Goal: Task Accomplishment & Management: Use online tool/utility

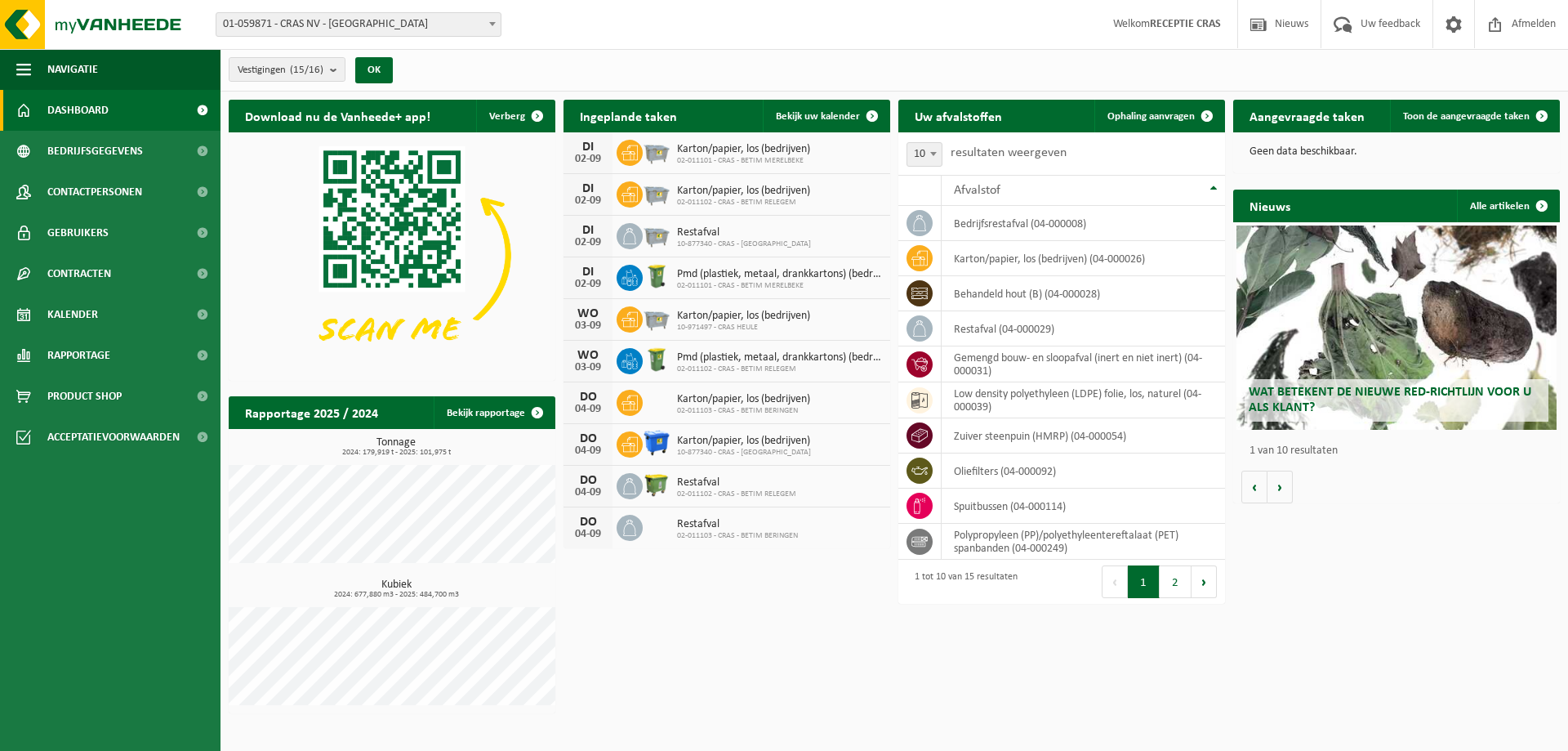
click at [722, 159] on span "02-011101 - CRAS - BETIM MERELBEKE" at bounding box center [743, 161] width 133 height 10
click at [742, 146] on span "Karton/papier, los (bedrijven)" at bounding box center [743, 149] width 133 height 13
click at [1424, 109] on link "Toon de aangevraagde taken" at bounding box center [1474, 116] width 168 height 33
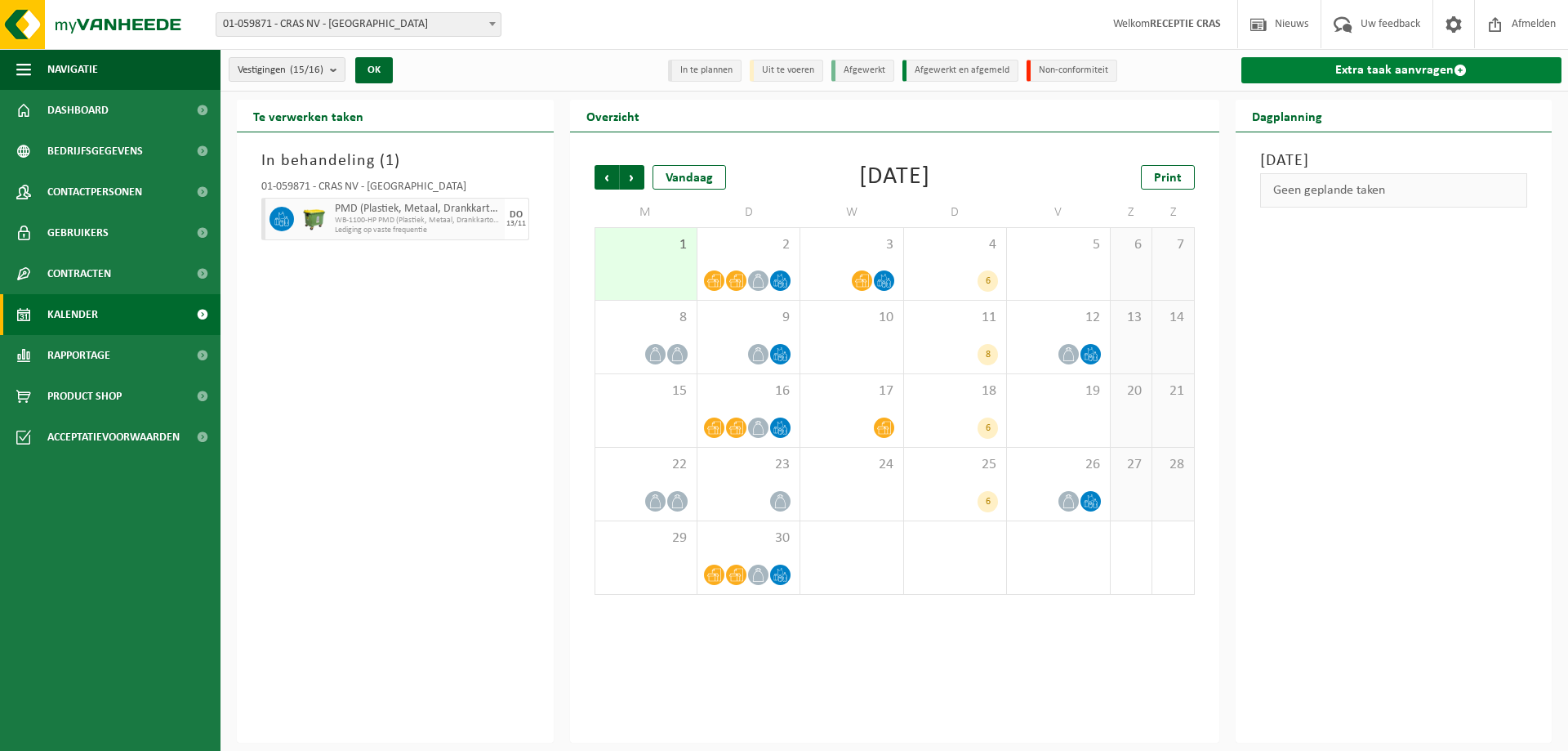
click at [1417, 65] on link "Extra taak aanvragen" at bounding box center [1402, 71] width 321 height 26
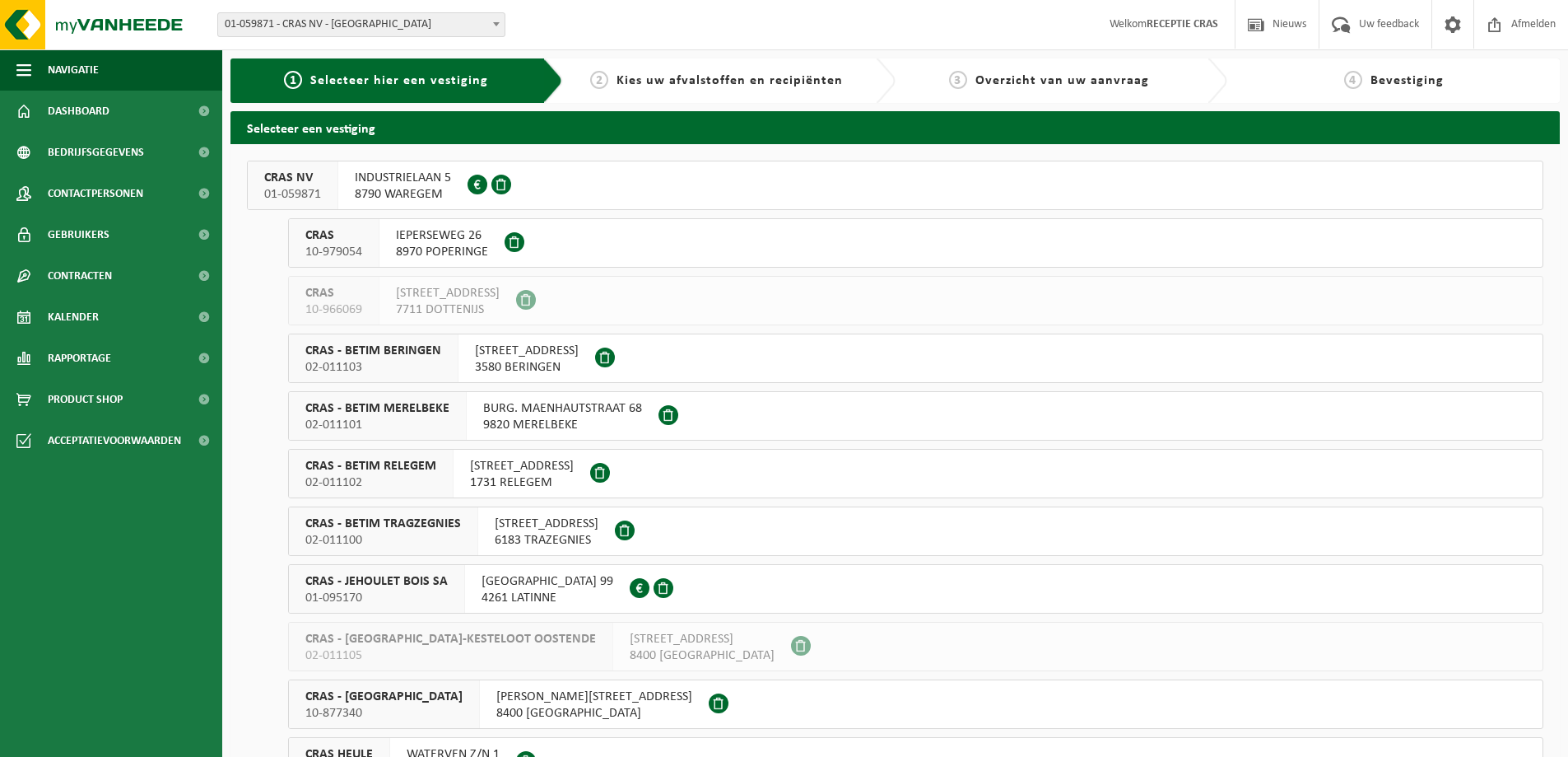
click at [390, 173] on span "INDUSTRIELAAN 5" at bounding box center [402, 178] width 97 height 17
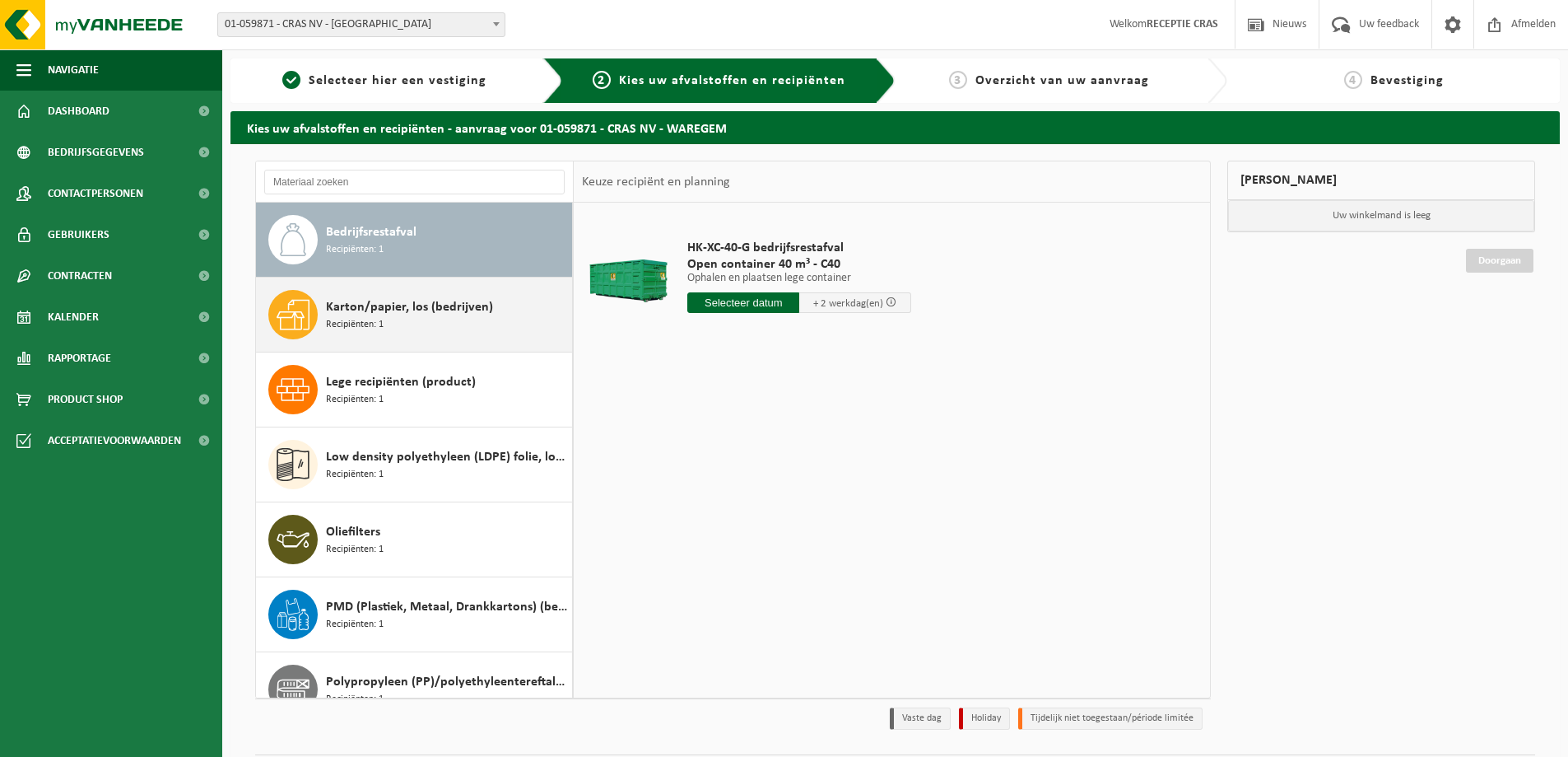
click at [451, 308] on span "Karton/papier, los (bedrijven)" at bounding box center [410, 307] width 167 height 20
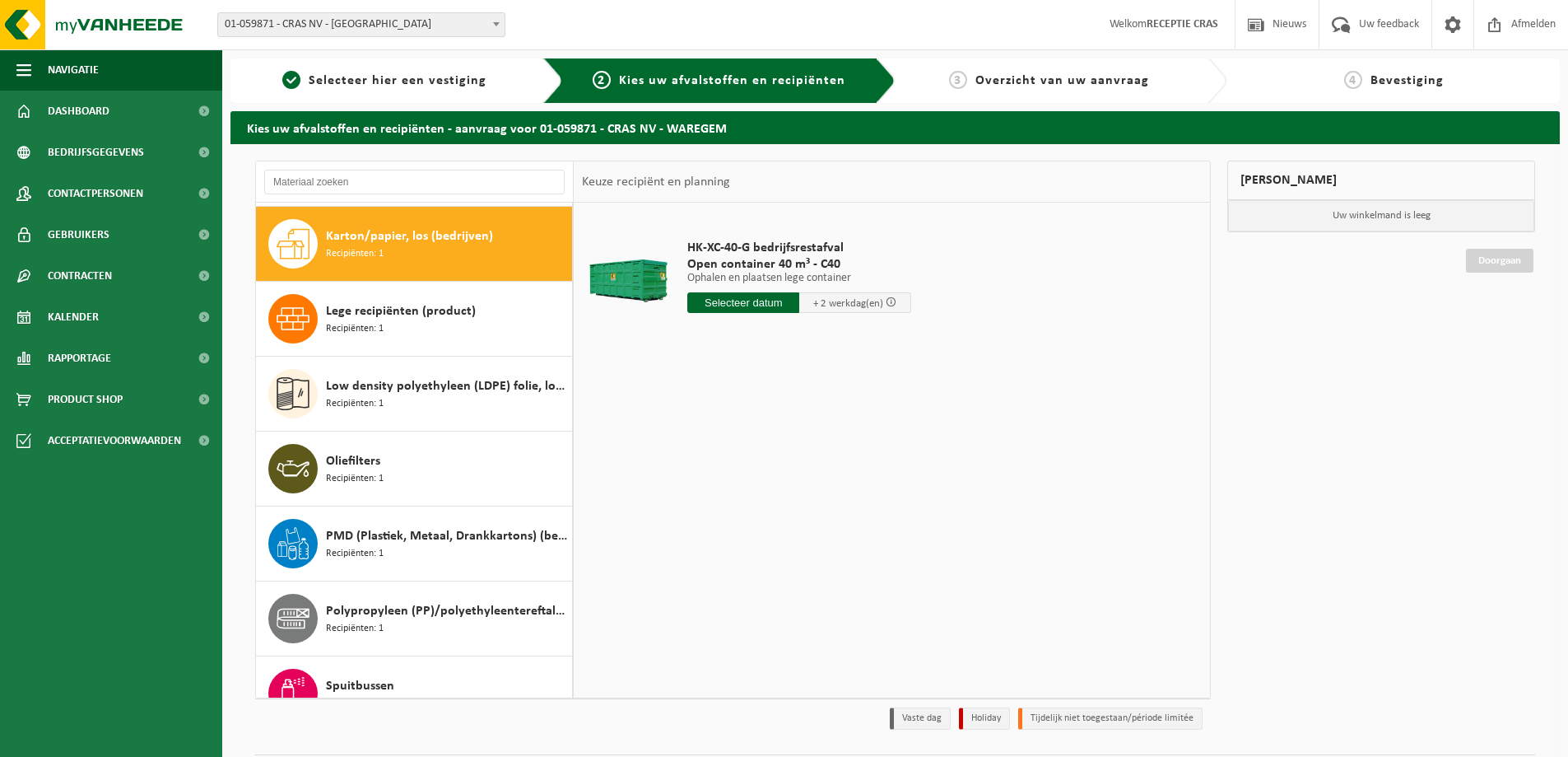
scroll to position [75, 0]
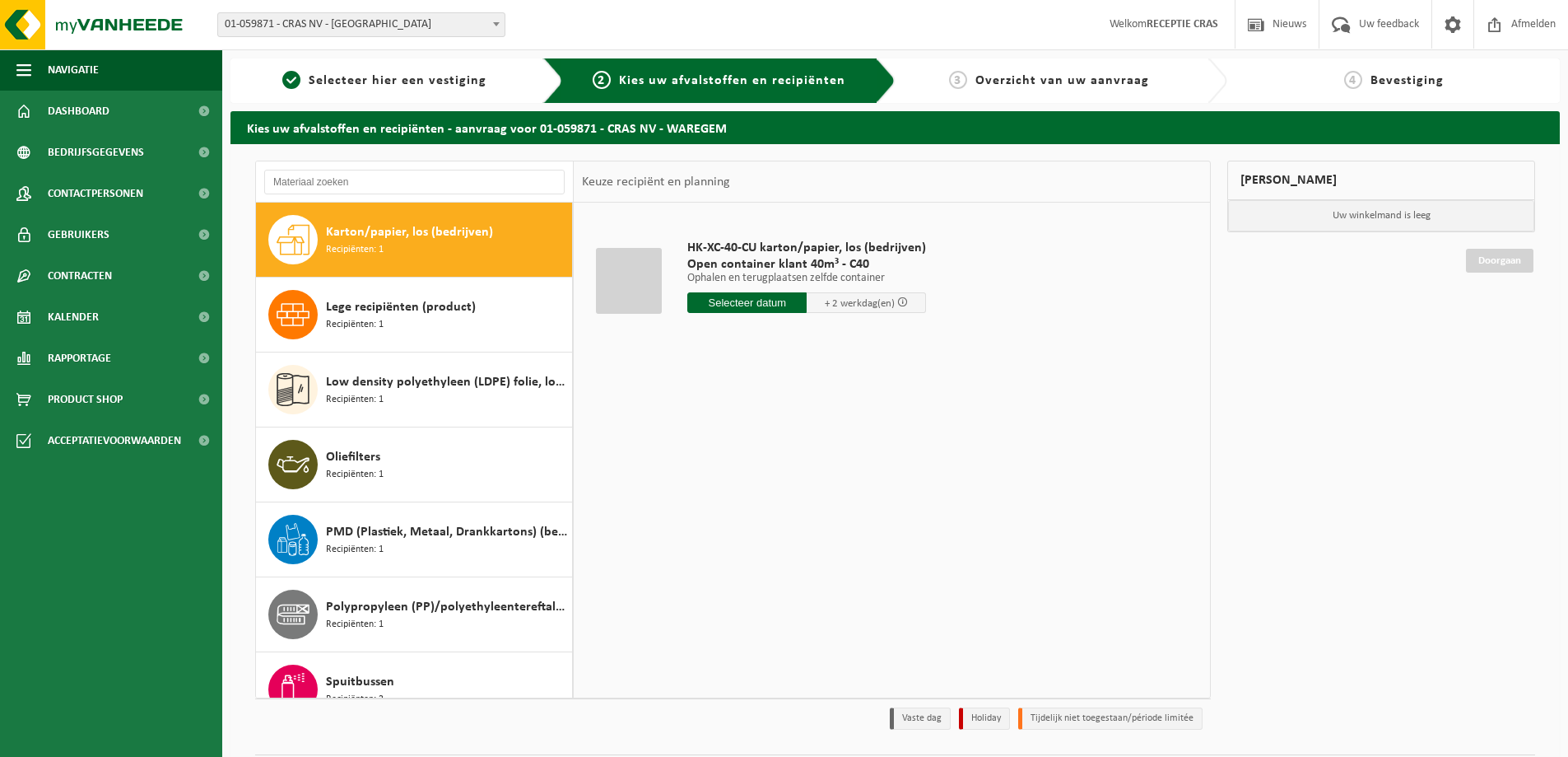
click at [744, 295] on input "text" at bounding box center [747, 302] width 119 height 21
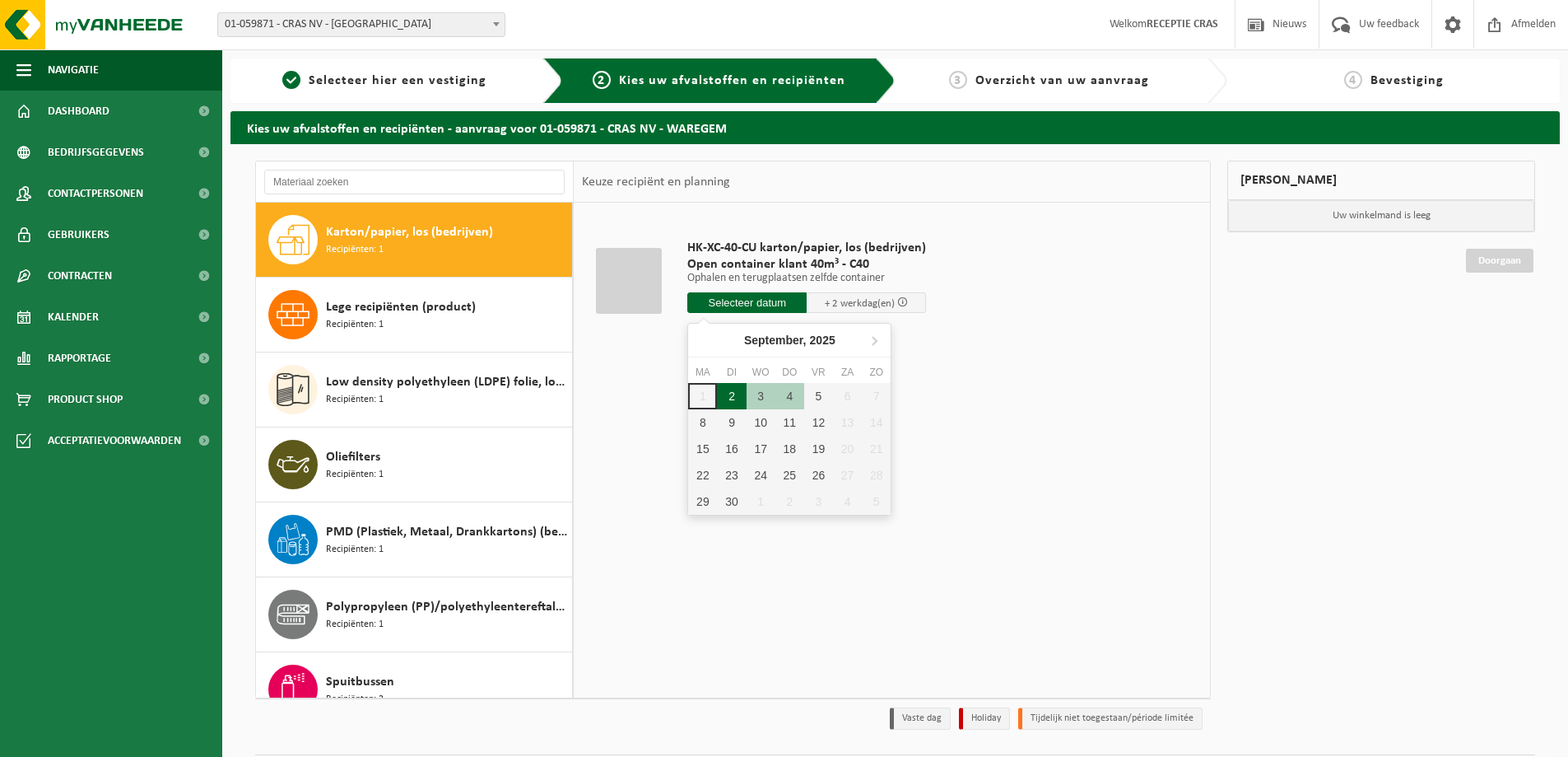
click at [734, 395] on div "2" at bounding box center [731, 396] width 29 height 26
type input "Van 2025-09-02"
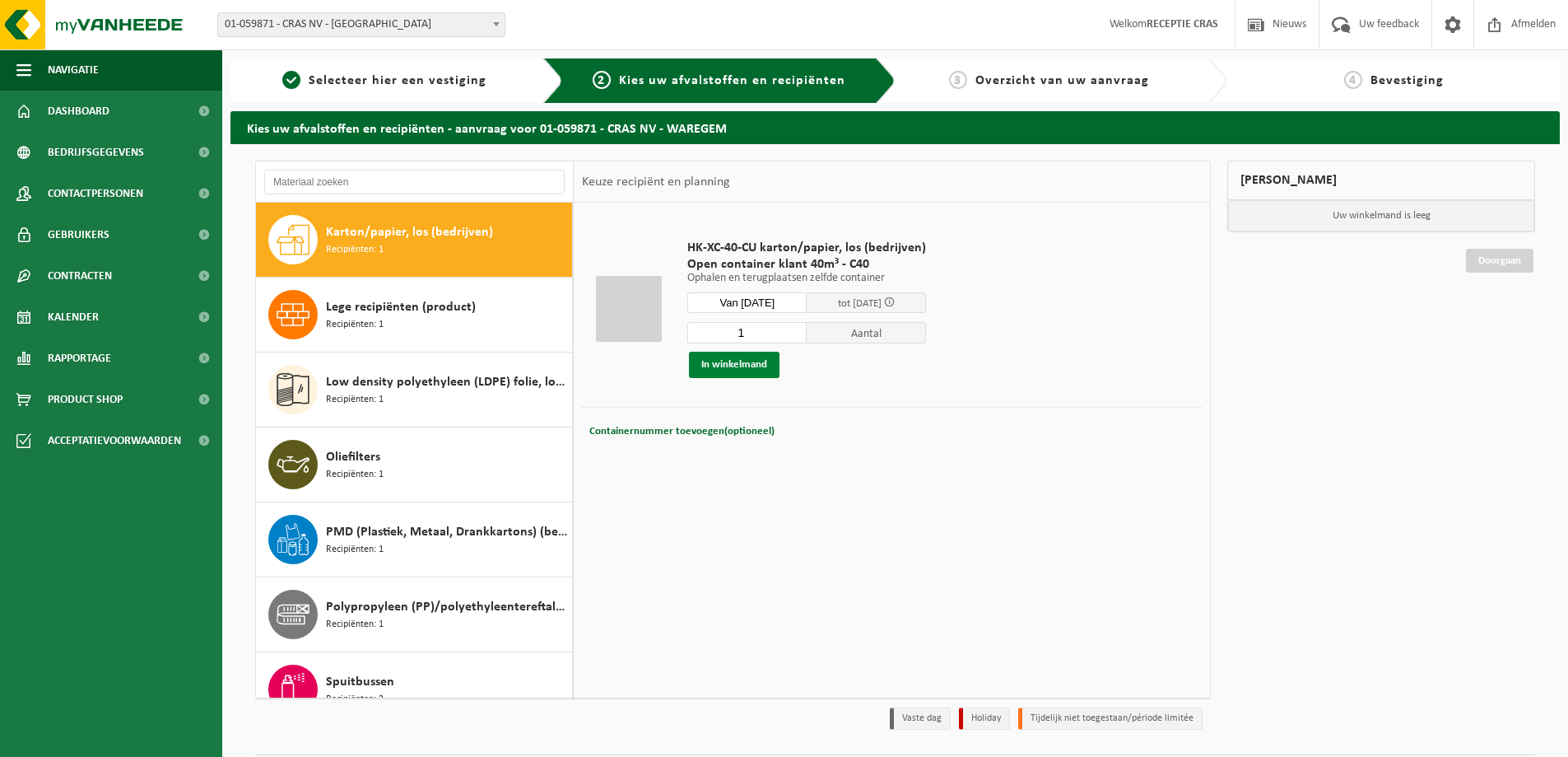
click at [753, 366] on button "In winkelmand" at bounding box center [734, 364] width 91 height 26
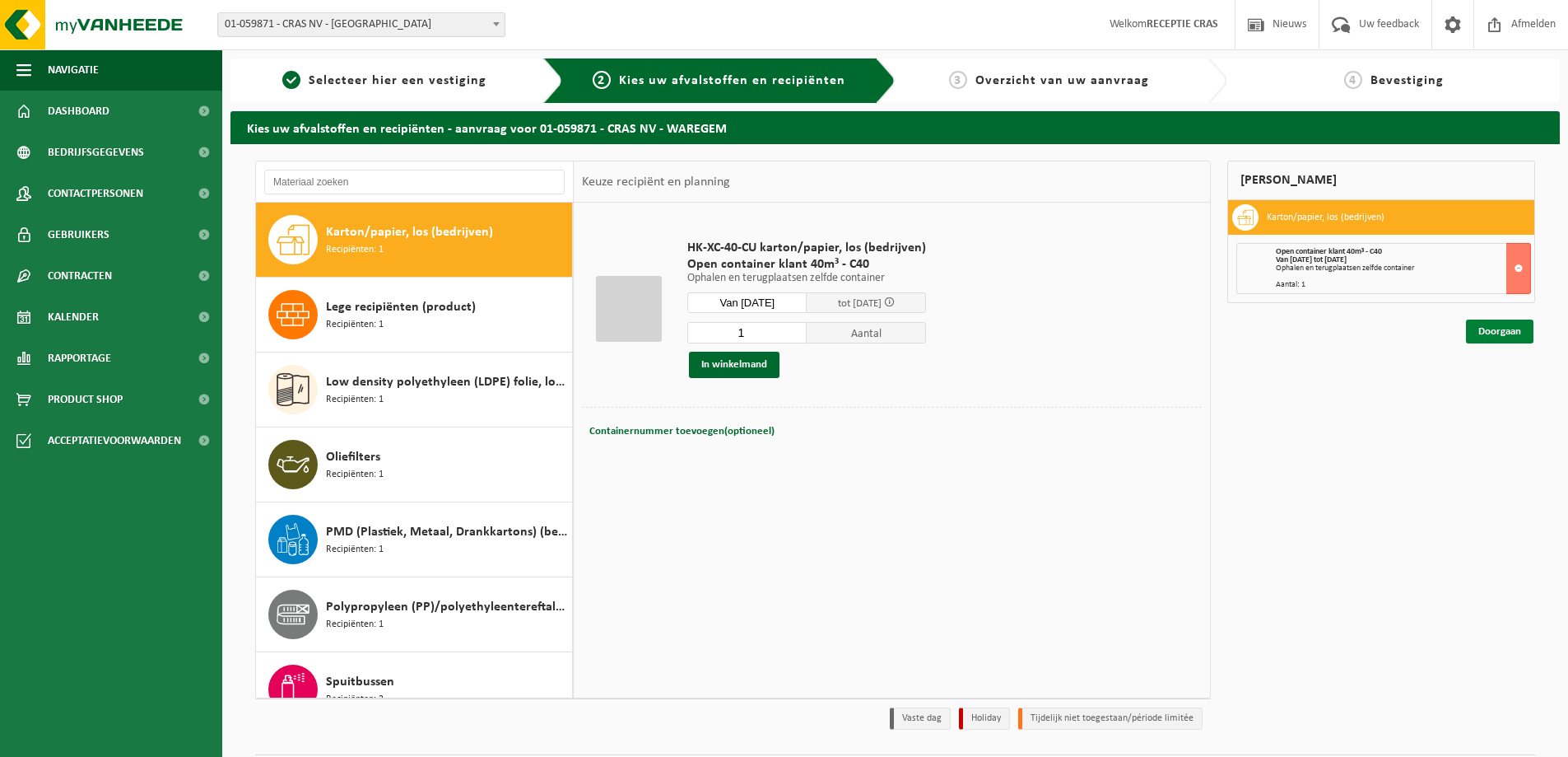
click at [1480, 331] on link "Doorgaan" at bounding box center [1500, 331] width 68 height 24
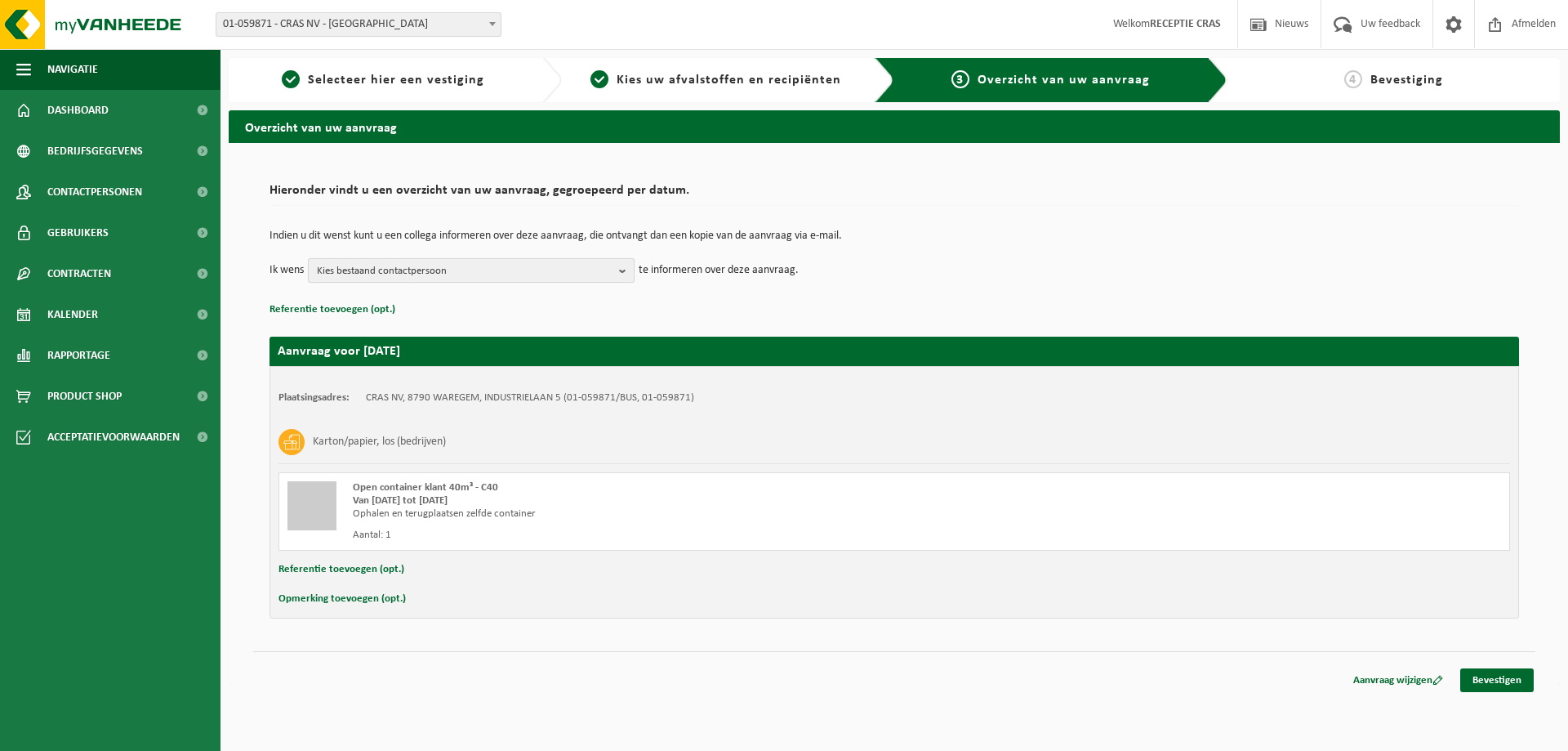
click at [513, 262] on span "Kies bestaand contactpersoon" at bounding box center [465, 271] width 296 height 25
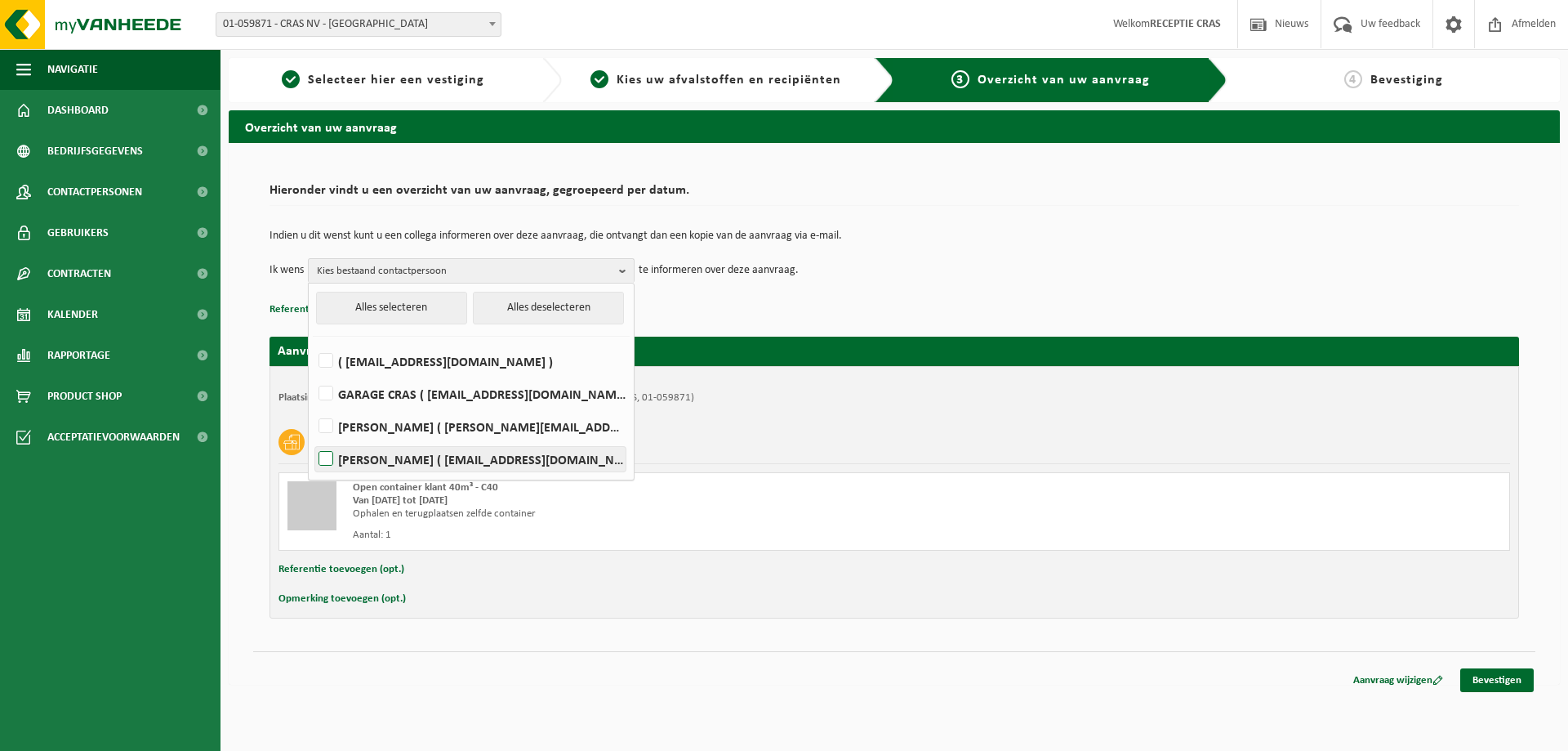
click at [527, 456] on label "HANS VIAENE ( hans.viaene@cras.be )" at bounding box center [470, 459] width 311 height 25
click at [313, 439] on input "HANS VIAENE ( hans.viaene@cras.be )" at bounding box center [312, 438] width 1 height 1
checkbox input "true"
click at [793, 292] on div "Indien u dit wenst kunt u een collega informeren over deze aanvraag, die ontvan…" at bounding box center [894, 257] width 1249 height 85
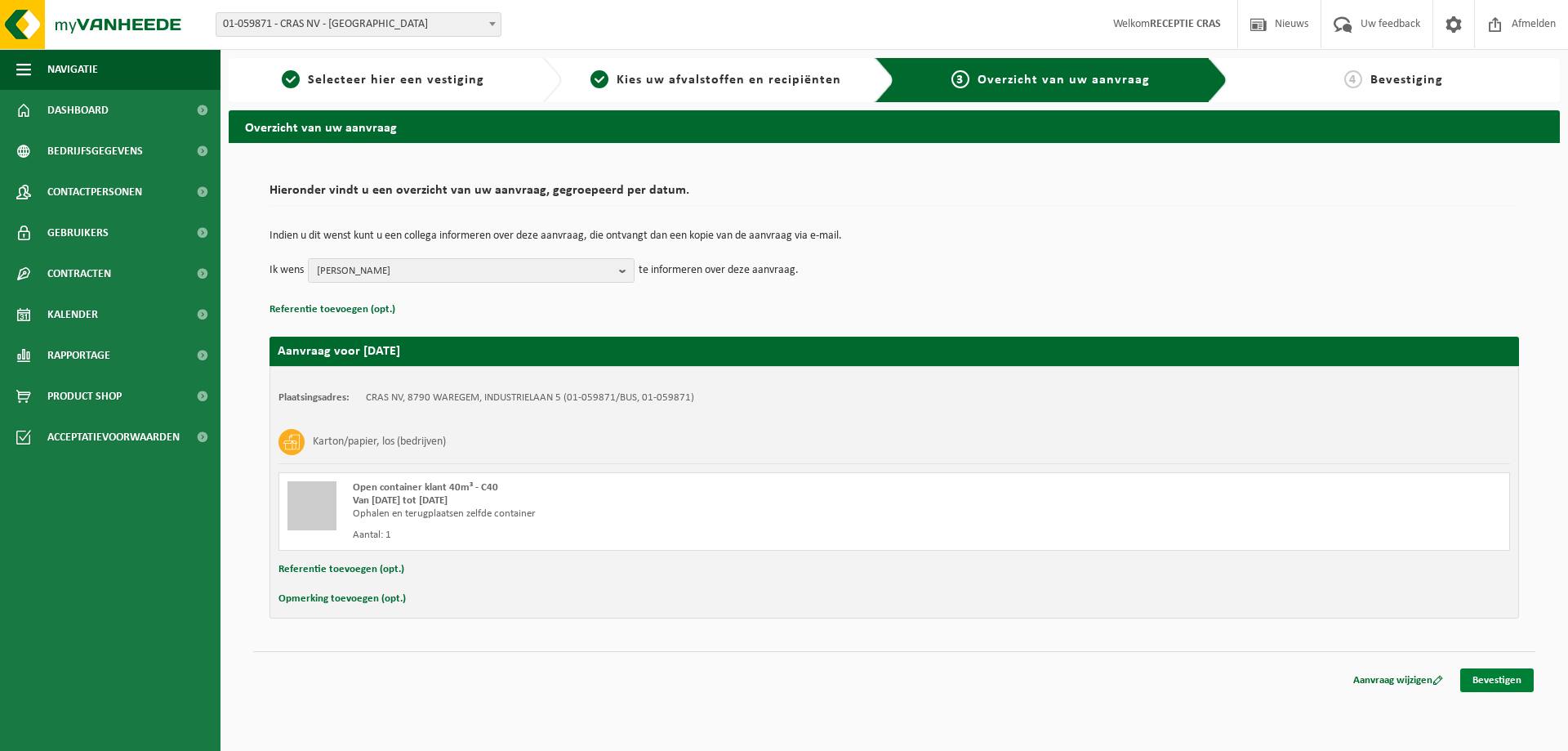
click at [1469, 662] on div "Aanvraag wijzigen Bevestigen" at bounding box center [894, 659] width 1282 height 17
click at [1493, 679] on link "Bevestigen" at bounding box center [1498, 680] width 74 height 24
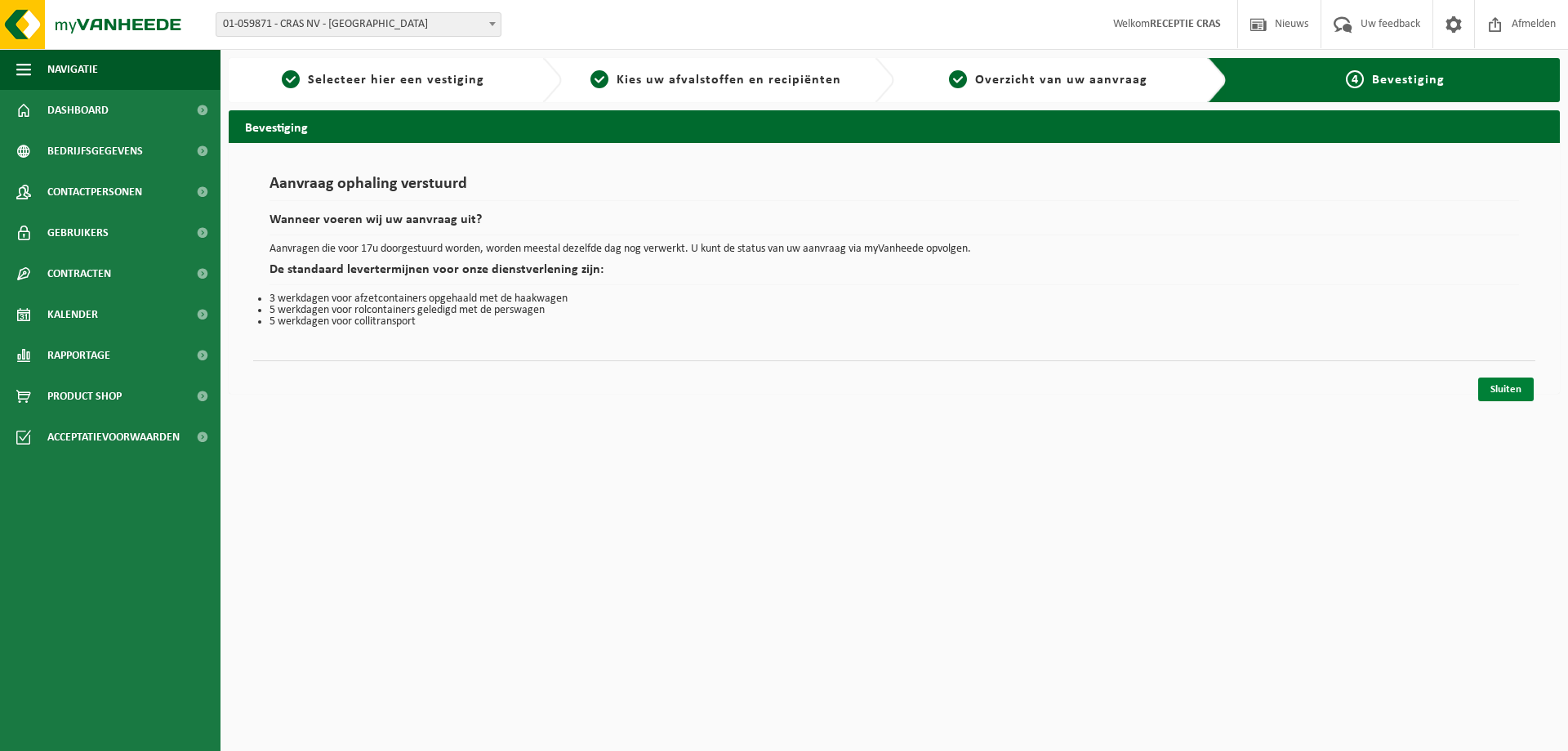
click at [1497, 383] on link "Sluiten" at bounding box center [1506, 389] width 56 height 24
